Goal: Find specific page/section: Find specific page/section

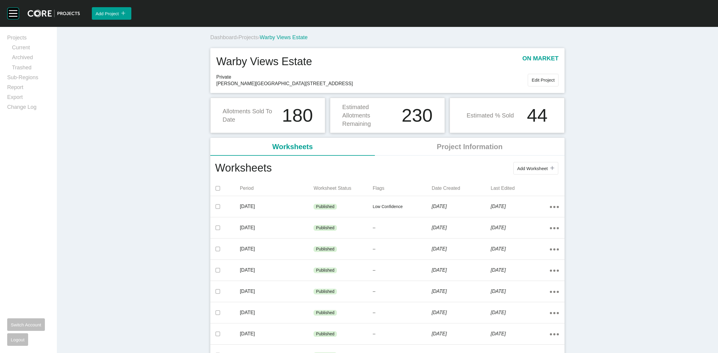
click at [249, 38] on span "Projects" at bounding box center [247, 37] width 19 height 6
